Goal: Find specific page/section: Find specific page/section

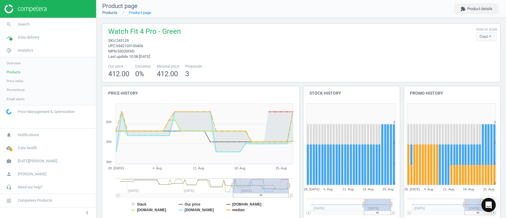
click at [104, 11] on link "Products" at bounding box center [109, 12] width 15 height 4
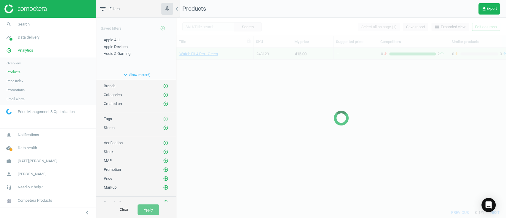
click at [202, 28] on div at bounding box center [341, 118] width 330 height 200
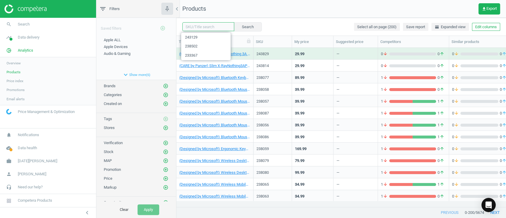
drag, startPoint x: 207, startPoint y: 28, endPoint x: 223, endPoint y: 30, distance: 15.8
click at [207, 28] on input "text" at bounding box center [208, 26] width 52 height 9
paste input "233361"
type input "233361"
click at [243, 27] on button "Search" at bounding box center [248, 26] width 28 height 9
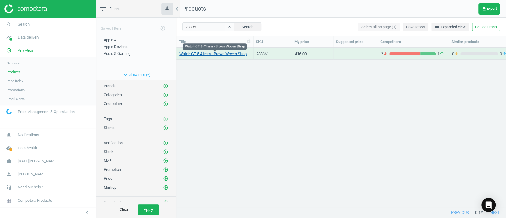
click at [193, 55] on link "Watch GT 5 41mm - Brown Woven Strap" at bounding box center [212, 53] width 67 height 5
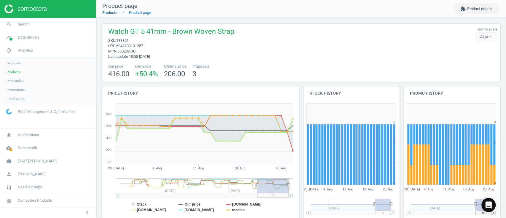
click at [113, 12] on link "Products" at bounding box center [109, 12] width 15 height 4
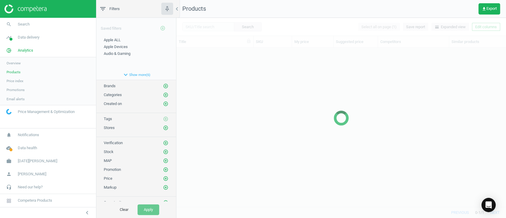
scroll to position [147, 323]
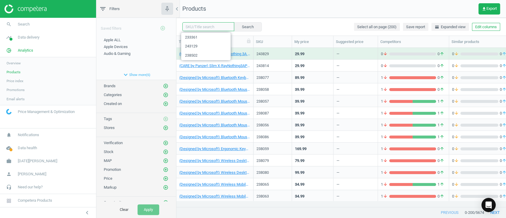
click at [207, 29] on input "text" at bounding box center [208, 26] width 52 height 9
paste input "233362"
type input "233362"
click at [244, 27] on button "Search" at bounding box center [248, 26] width 28 height 9
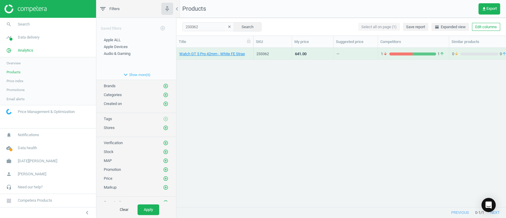
click at [212, 50] on div "Watch GT 5 Pro 42mm - White FE Strap" at bounding box center [214, 53] width 71 height 10
click at [212, 53] on link "Watch GT 5 Pro 42mm - White FE Strap" at bounding box center [211, 53] width 65 height 5
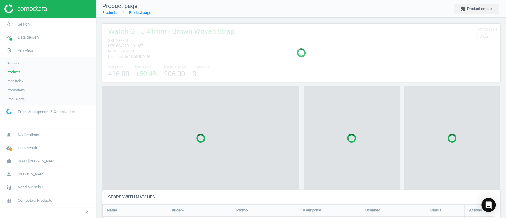
scroll to position [85, 403]
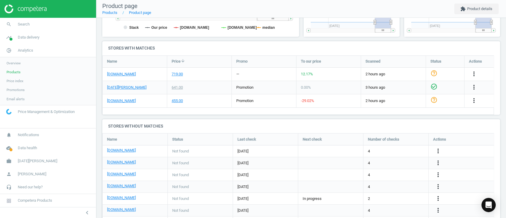
click at [137, 45] on h4 "Stores with matches" at bounding box center [301, 48] width 398 height 14
click at [110, 14] on link "Products" at bounding box center [109, 12] width 15 height 4
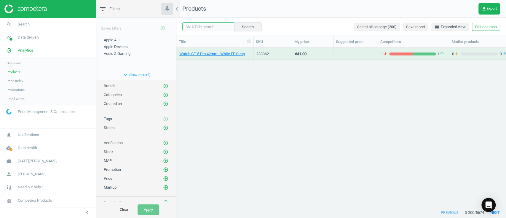
click at [211, 26] on input "text" at bounding box center [208, 26] width 52 height 9
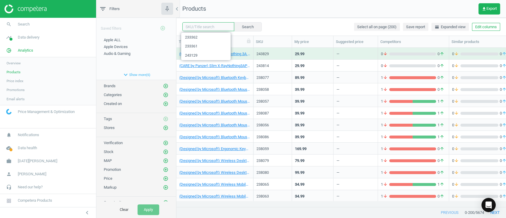
paste input "233363"
type input "233363"
click at [246, 26] on button "Search" at bounding box center [248, 26] width 28 height 9
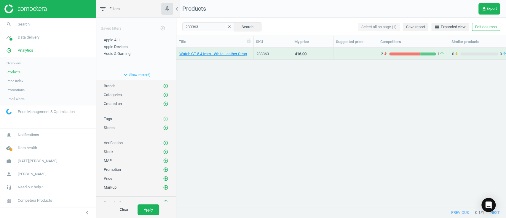
click at [218, 59] on div "Watch GT 5 41mm - White Leather Strap" at bounding box center [214, 54] width 77 height 12
click at [219, 56] on link "Watch GT 5 41mm - White Leather Strap" at bounding box center [213, 53] width 68 height 5
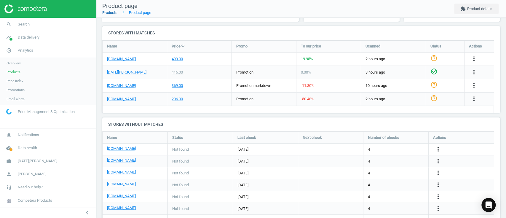
click at [113, 13] on link "Products" at bounding box center [109, 12] width 15 height 4
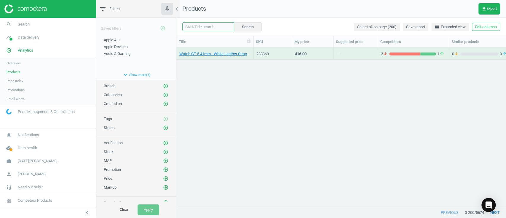
click at [211, 27] on input "text" at bounding box center [208, 26] width 52 height 9
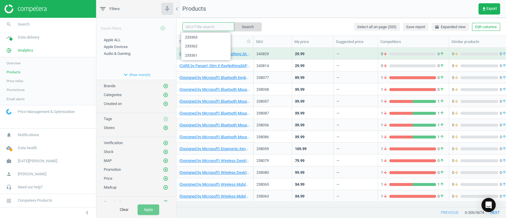
paste input "233365"
type input "233365"
click at [251, 27] on button "Search" at bounding box center [248, 26] width 28 height 9
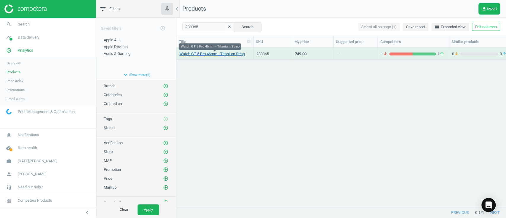
click at [196, 55] on link "Watch GT 5 Pro 46mm - Titanium Strap" at bounding box center [211, 53] width 65 height 5
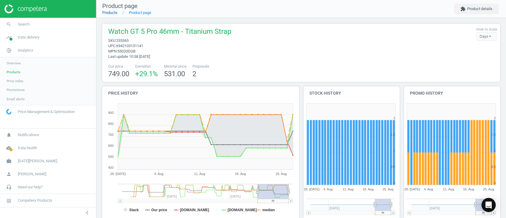
click at [114, 15] on nav "Product page Products Product page extension Product details" at bounding box center [301, 9] width 410 height 18
click at [114, 15] on link "Products" at bounding box center [109, 12] width 15 height 4
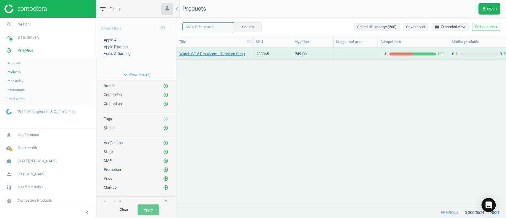
click at [206, 28] on input "text" at bounding box center [208, 26] width 52 height 9
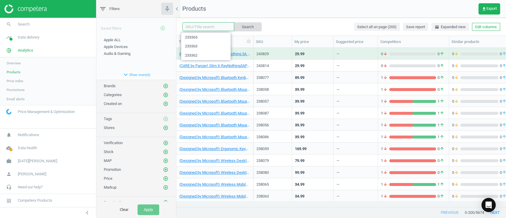
paste input "233366"
type input "233366"
click at [247, 27] on button "Search" at bounding box center [248, 26] width 28 height 9
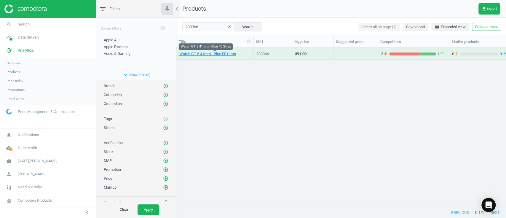
click at [203, 56] on link "Watch GT 5 41mm - Blue FE Strap" at bounding box center [207, 53] width 57 height 5
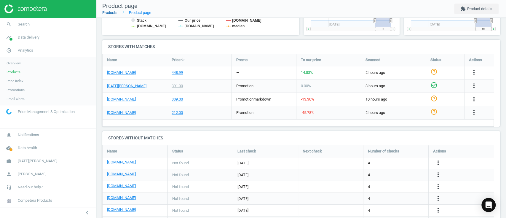
click at [116, 11] on link "Products" at bounding box center [109, 12] width 15 height 4
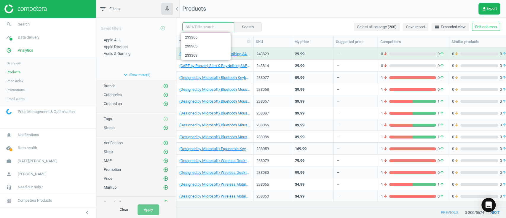
click at [209, 27] on input "text" at bounding box center [208, 26] width 52 height 9
paste input "233367"
type input "233367"
click at [239, 27] on button "Search" at bounding box center [248, 26] width 28 height 9
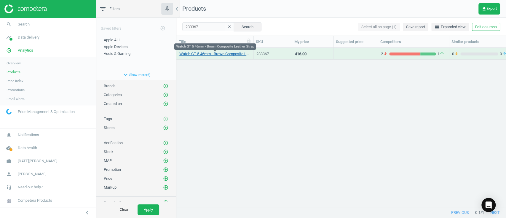
click at [217, 56] on link "Watch GT 5 46mm - Brown Composite Leather Strap" at bounding box center [214, 53] width 71 height 5
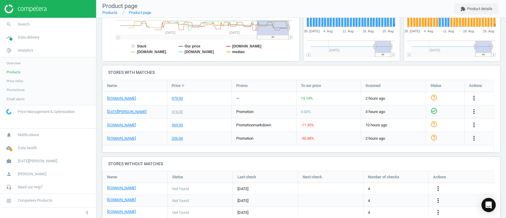
click at [122, 87] on div "Name" at bounding box center [135, 86] width 64 height 12
click at [111, 14] on link "Products" at bounding box center [109, 12] width 15 height 4
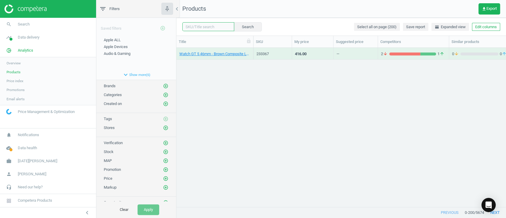
click at [199, 26] on input "text" at bounding box center [208, 26] width 52 height 9
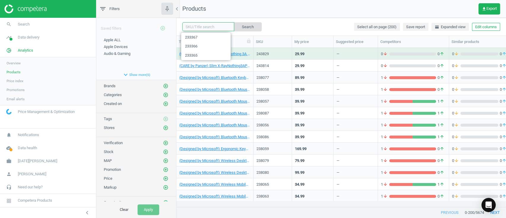
paste input "233368"
type input "233368"
click at [247, 27] on button "Search" at bounding box center [248, 26] width 28 height 9
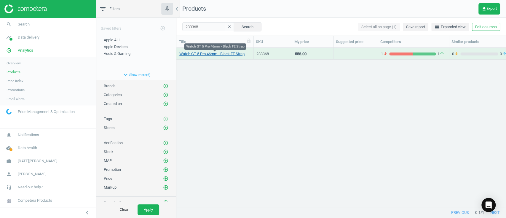
click at [206, 55] on link "Watch GT 5 Pro 46mm - Black FE Strap" at bounding box center [211, 53] width 65 height 5
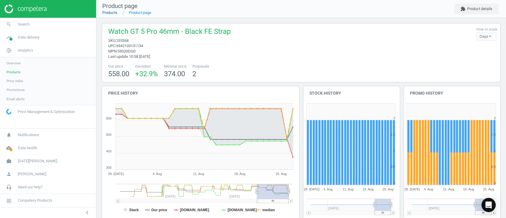
click at [108, 14] on link "Products" at bounding box center [109, 12] width 15 height 4
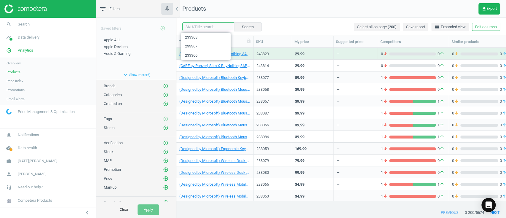
click at [206, 27] on input "text" at bounding box center [208, 26] width 52 height 9
paste input "233369"
type input "233369"
click at [237, 29] on button "Search" at bounding box center [248, 26] width 28 height 9
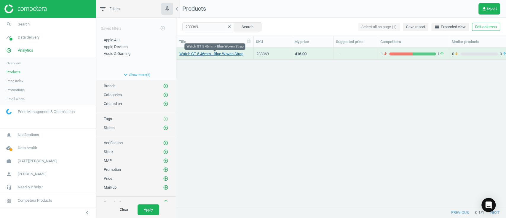
click at [211, 53] on link "Watch GT 5 46mm - Blue Woven Strap" at bounding box center [211, 53] width 64 height 5
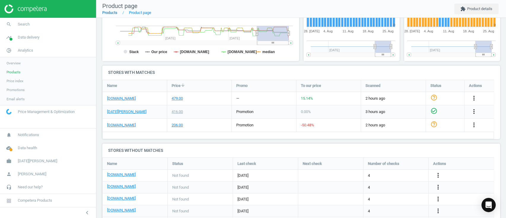
click at [108, 12] on link "Products" at bounding box center [109, 12] width 15 height 4
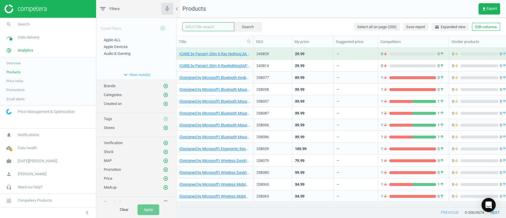
click at [199, 29] on input "text" at bounding box center [208, 26] width 52 height 9
paste input "233370"
type input "233370"
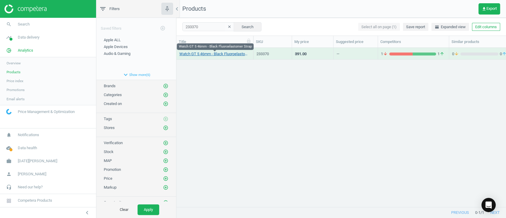
click at [219, 52] on link "Watch GT 5 46mm - Black Fluoroelastomer Strap" at bounding box center [214, 53] width 71 height 5
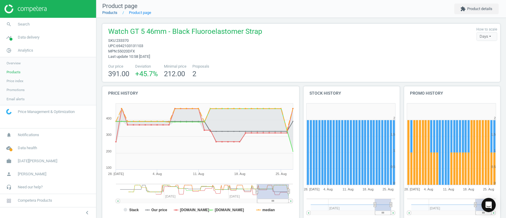
click at [109, 13] on link "Products" at bounding box center [109, 12] width 15 height 4
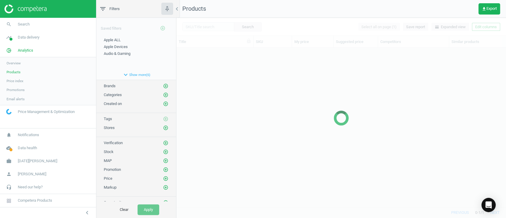
scroll to position [147, 323]
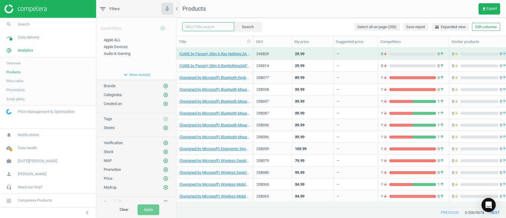
drag, startPoint x: 197, startPoint y: 30, endPoint x: 208, endPoint y: 29, distance: 11.6
click at [197, 30] on input "text" at bounding box center [208, 26] width 52 height 9
paste input "233370"
type input "233370"
click at [249, 28] on button "Search" at bounding box center [248, 26] width 28 height 9
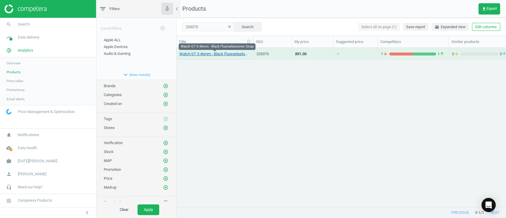
click at [215, 53] on link "Watch GT 5 46mm - Black Fluoroelastomer Strap" at bounding box center [214, 53] width 71 height 5
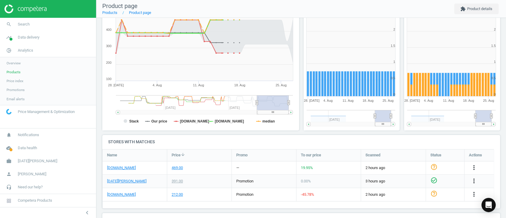
scroll to position [158, 0]
